Goal: Navigation & Orientation: Find specific page/section

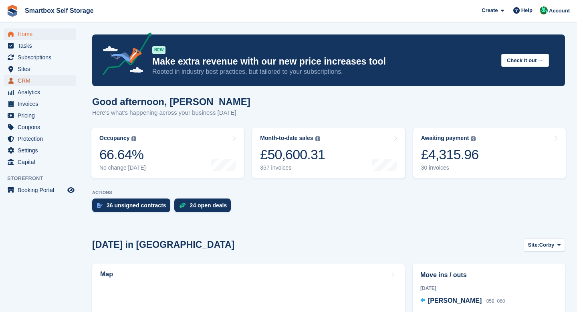
click at [32, 84] on span "CRM" at bounding box center [42, 80] width 48 height 11
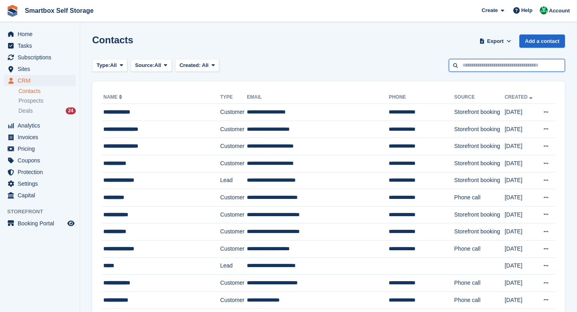
click at [471, 61] on input "text" at bounding box center [507, 65] width 116 height 13
type input "*****"
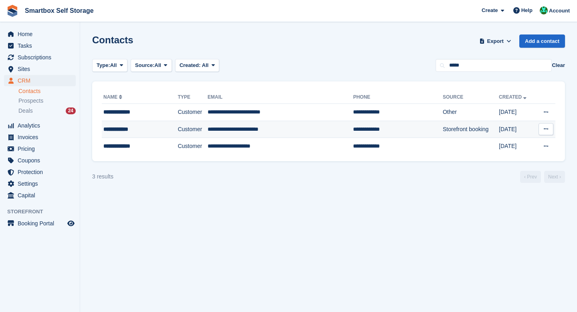
click at [368, 131] on td "**********" at bounding box center [398, 129] width 90 height 17
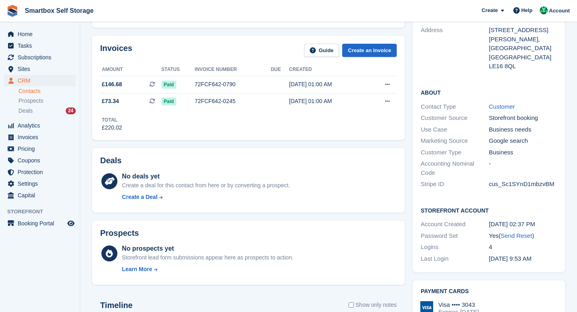
scroll to position [116, 0]
click at [41, 72] on span "Sites" at bounding box center [42, 68] width 48 height 11
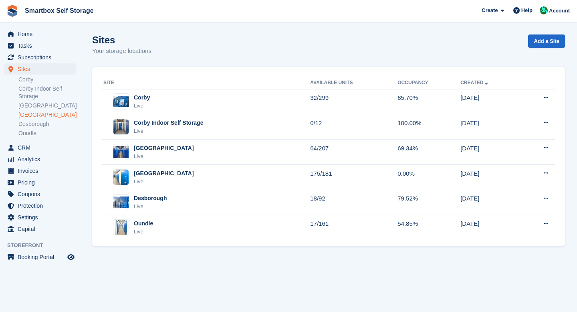
click at [38, 114] on link "[GEOGRAPHIC_DATA]" at bounding box center [46, 115] width 57 height 8
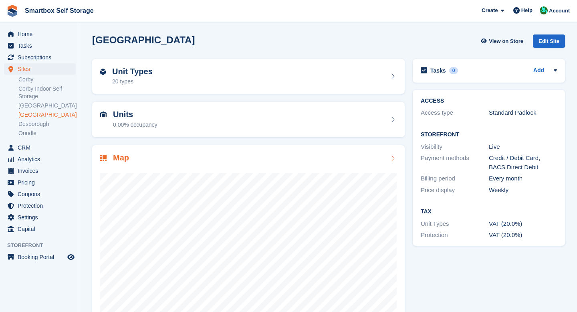
click at [135, 164] on div at bounding box center [248, 243] width 297 height 160
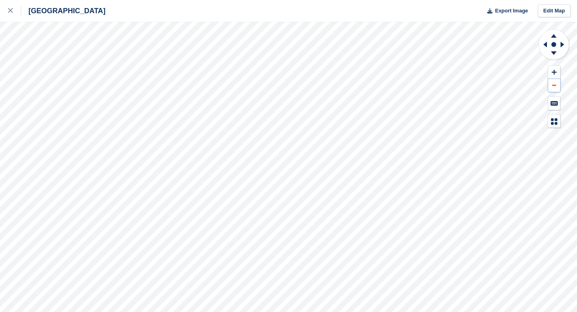
click at [550, 87] on button at bounding box center [554, 85] width 12 height 13
click at [550, 73] on button at bounding box center [554, 72] width 12 height 13
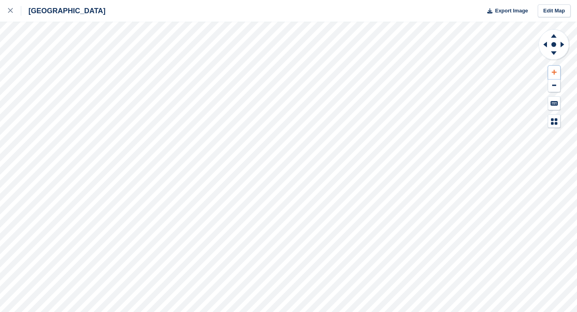
click at [550, 73] on button at bounding box center [554, 72] width 12 height 13
click at [550, 74] on button at bounding box center [554, 72] width 12 height 13
click at [547, 41] on icon at bounding box center [544, 44] width 10 height 21
click at [546, 39] on icon at bounding box center [544, 44] width 10 height 21
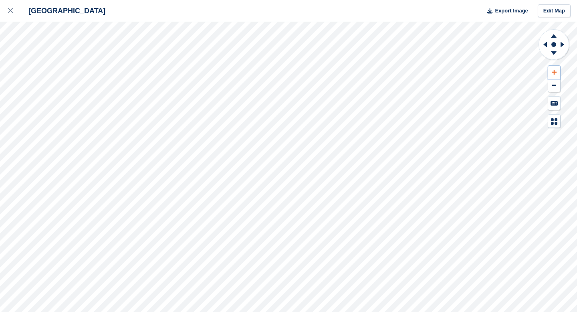
click at [555, 74] on icon at bounding box center [554, 72] width 5 height 6
click at [554, 53] on icon at bounding box center [554, 53] width 6 height 4
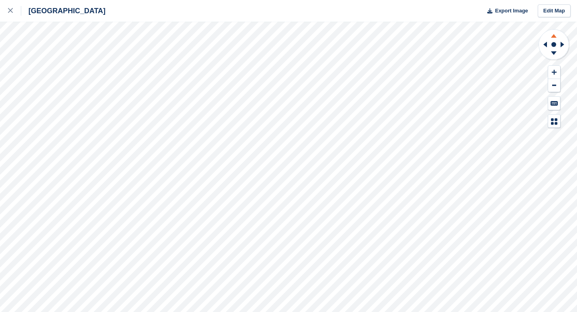
click at [553, 36] on icon at bounding box center [554, 36] width 6 height 4
click at [564, 44] on icon at bounding box center [564, 44] width 10 height 21
click at [545, 44] on icon at bounding box center [545, 45] width 4 height 6
click at [552, 77] on button at bounding box center [554, 72] width 12 height 13
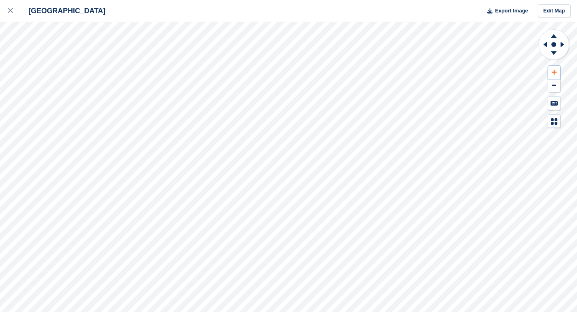
click at [552, 77] on button at bounding box center [554, 72] width 12 height 13
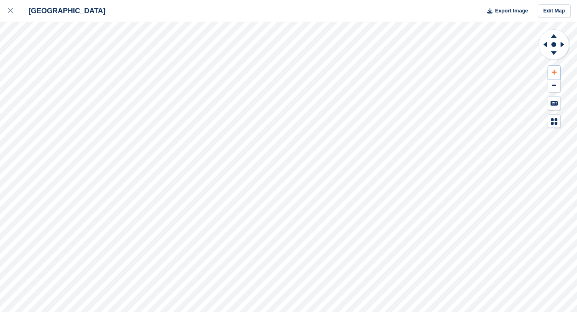
click at [552, 77] on button at bounding box center [554, 72] width 12 height 13
click at [545, 46] on icon at bounding box center [544, 44] width 10 height 21
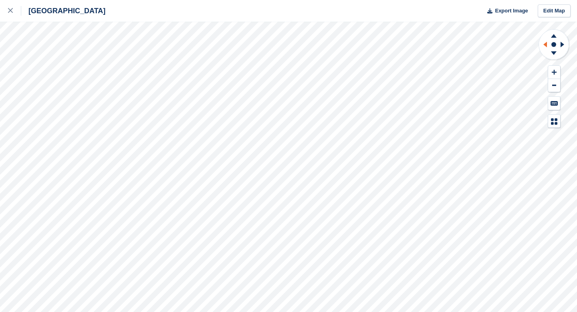
click at [545, 46] on icon at bounding box center [544, 44] width 10 height 21
click at [555, 37] on icon at bounding box center [554, 36] width 6 height 4
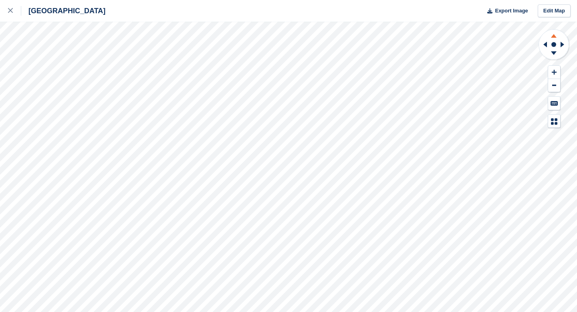
click at [555, 37] on icon at bounding box center [554, 36] width 6 height 4
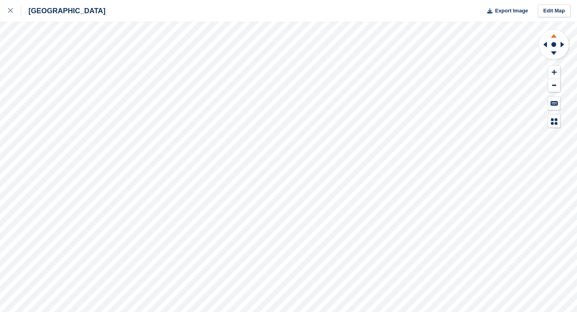
click at [555, 37] on icon at bounding box center [554, 36] width 6 height 4
click at [543, 44] on icon at bounding box center [544, 44] width 10 height 21
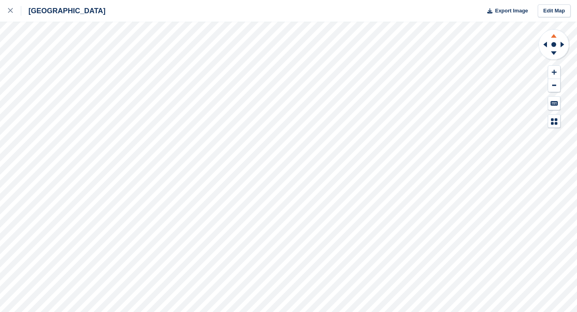
click at [552, 37] on icon at bounding box center [554, 36] width 6 height 4
click at [501, 12] on span "Export Image" at bounding box center [511, 11] width 33 height 8
click at [561, 41] on g at bounding box center [564, 44] width 10 height 21
click at [561, 41] on icon at bounding box center [564, 44] width 10 height 21
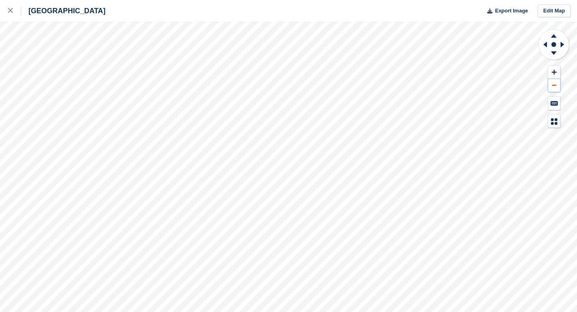
click at [554, 85] on icon at bounding box center [554, 85] width 4 height 1
click at [554, 54] on icon at bounding box center [554, 53] width 6 height 4
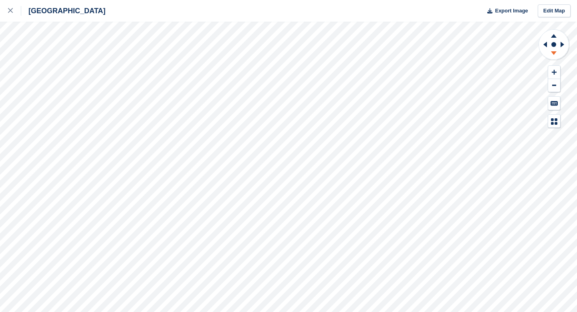
click at [554, 54] on icon at bounding box center [554, 53] width 6 height 4
click at [552, 68] on button at bounding box center [554, 72] width 12 height 13
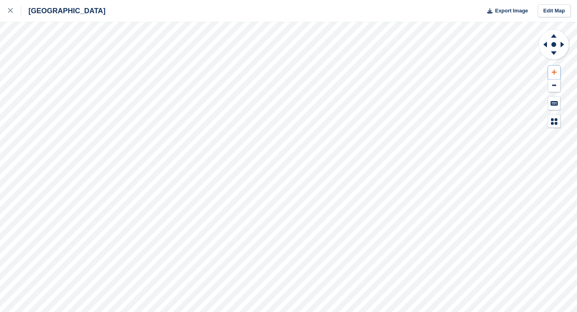
click at [555, 73] on icon at bounding box center [554, 72] width 5 height 6
click at [553, 53] on icon at bounding box center [554, 53] width 6 height 4
click at [552, 35] on icon at bounding box center [553, 35] width 21 height 10
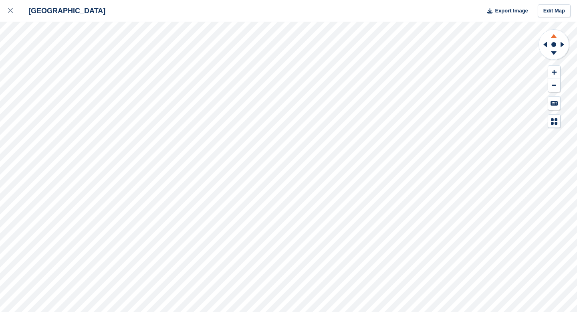
click at [552, 35] on icon at bounding box center [553, 35] width 21 height 10
click at [554, 52] on icon at bounding box center [554, 53] width 6 height 4
click at [554, 53] on icon at bounding box center [554, 53] width 6 height 4
click at [506, 7] on span "Export Image" at bounding box center [511, 11] width 33 height 8
click at [554, 52] on icon at bounding box center [554, 53] width 6 height 4
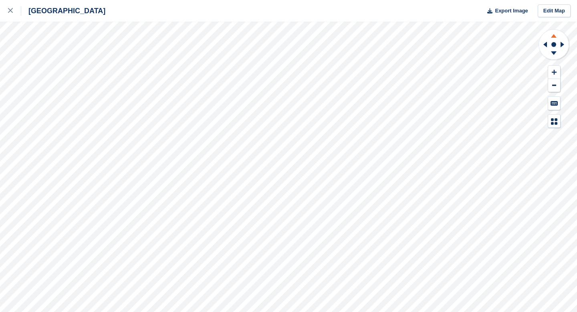
click at [552, 34] on icon at bounding box center [553, 35] width 21 height 10
click at [553, 51] on icon at bounding box center [554, 53] width 6 height 4
click at [554, 34] on icon at bounding box center [554, 36] width 6 height 4
click at [558, 70] on button at bounding box center [554, 72] width 12 height 13
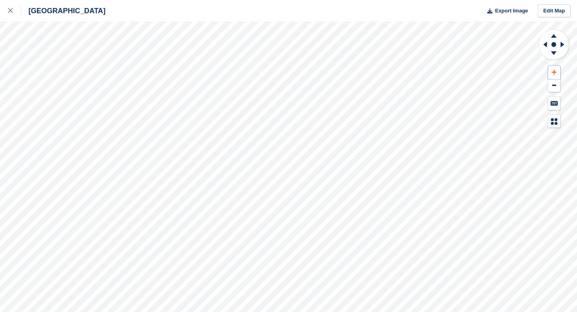
click at [558, 70] on button at bounding box center [554, 72] width 12 height 13
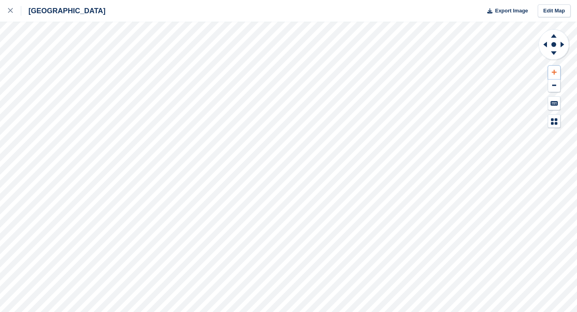
click at [558, 70] on button at bounding box center [554, 72] width 12 height 13
click at [560, 46] on icon at bounding box center [564, 44] width 10 height 21
click at [541, 44] on icon at bounding box center [544, 44] width 10 height 21
click at [512, 12] on span "Export Image" at bounding box center [511, 11] width 33 height 8
